Goal: Navigation & Orientation: Find specific page/section

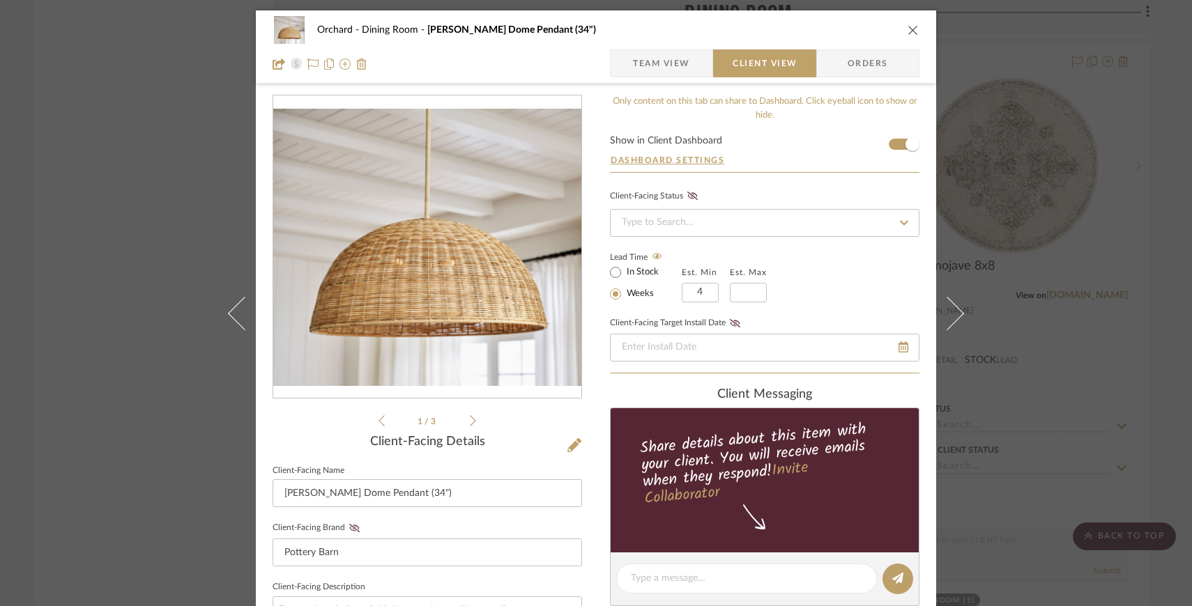
scroll to position [526, 0]
